Goal: Navigation & Orientation: Go to known website

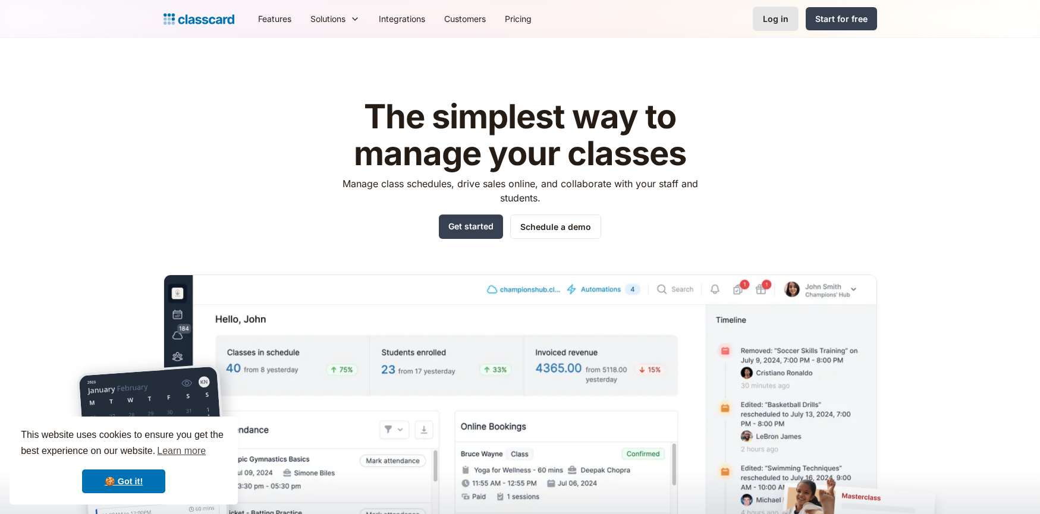
click at [776, 18] on div "Log in" at bounding box center [776, 18] width 26 height 12
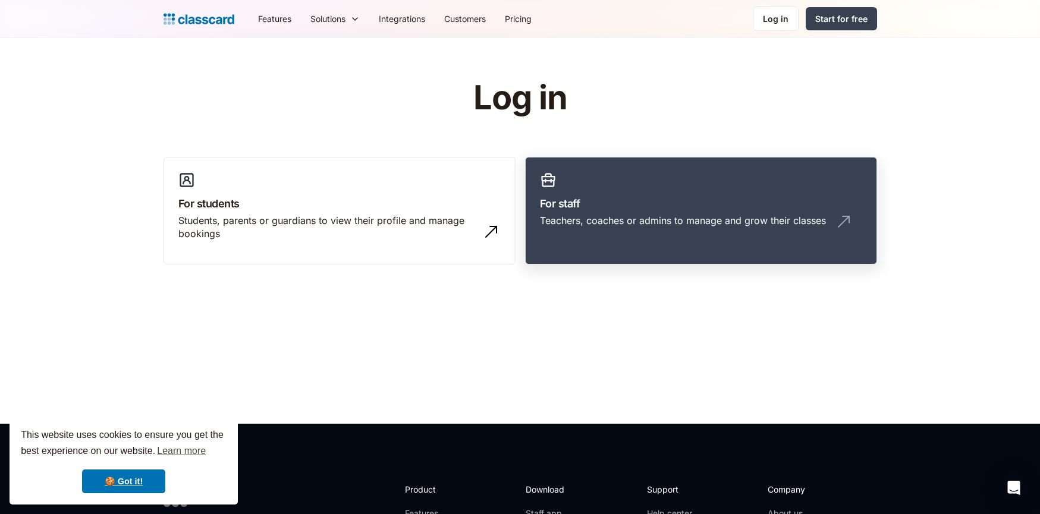
click at [687, 222] on div "Teachers, coaches or admins to manage and grow their classes" at bounding box center [683, 220] width 286 height 13
